Goal: Navigation & Orientation: Find specific page/section

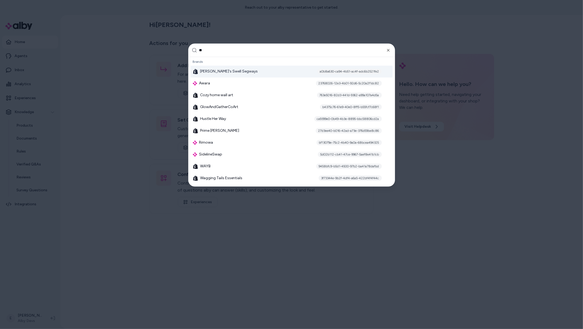
type input "***"
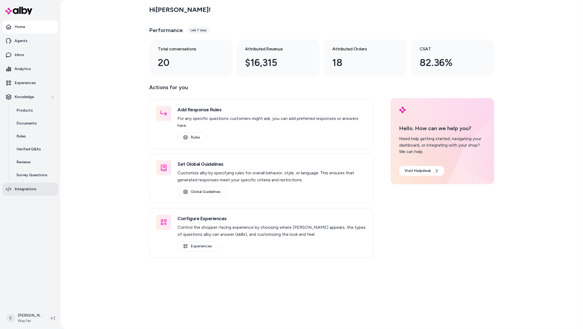
click at [29, 189] on p "Integrations" at bounding box center [26, 188] width 22 height 5
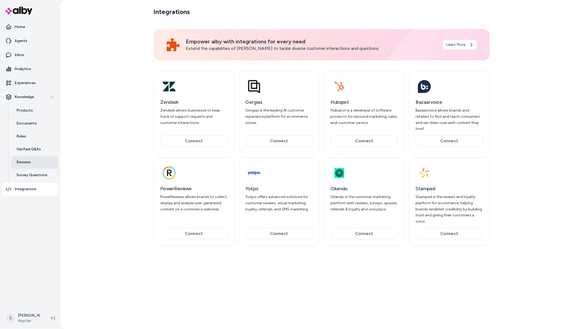
click at [33, 159] on link "Reviews" at bounding box center [34, 162] width 47 height 13
